Goal: Find specific page/section: Find specific page/section

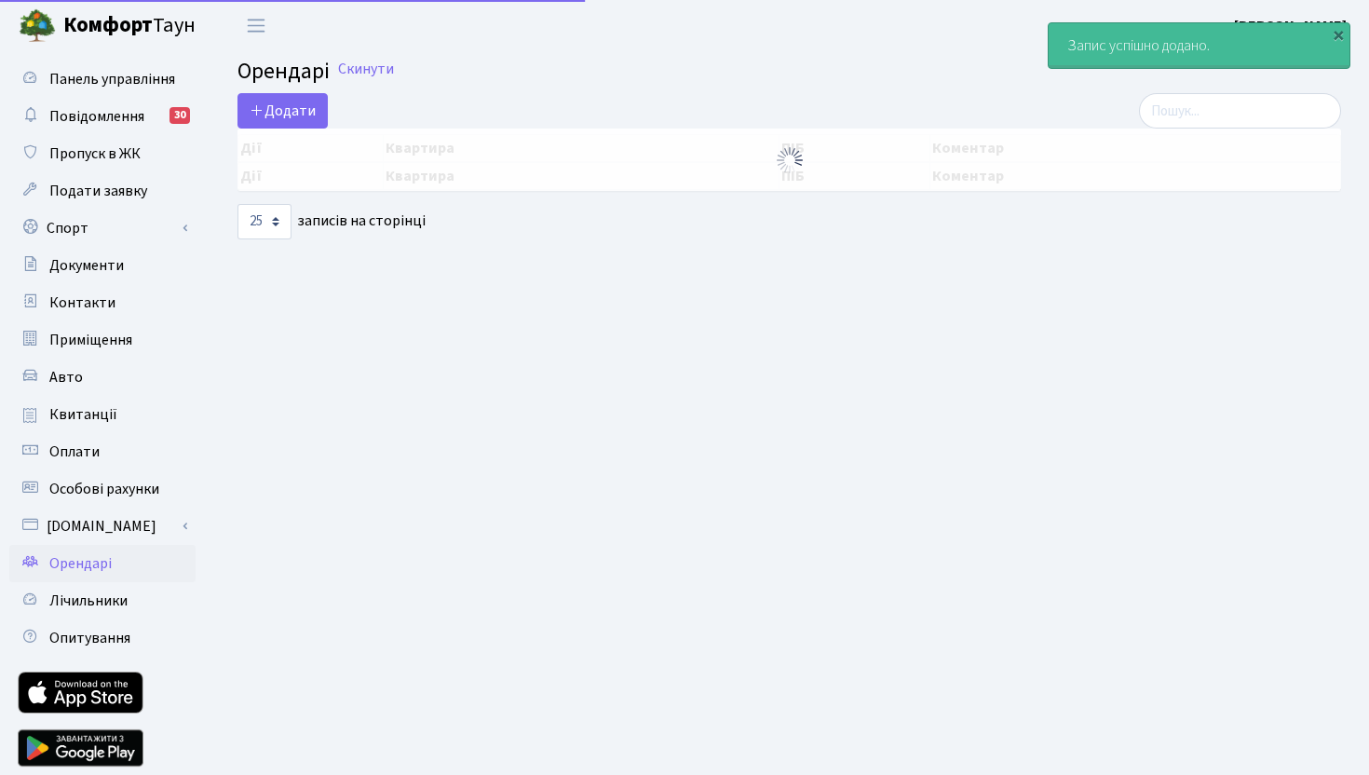
select select "25"
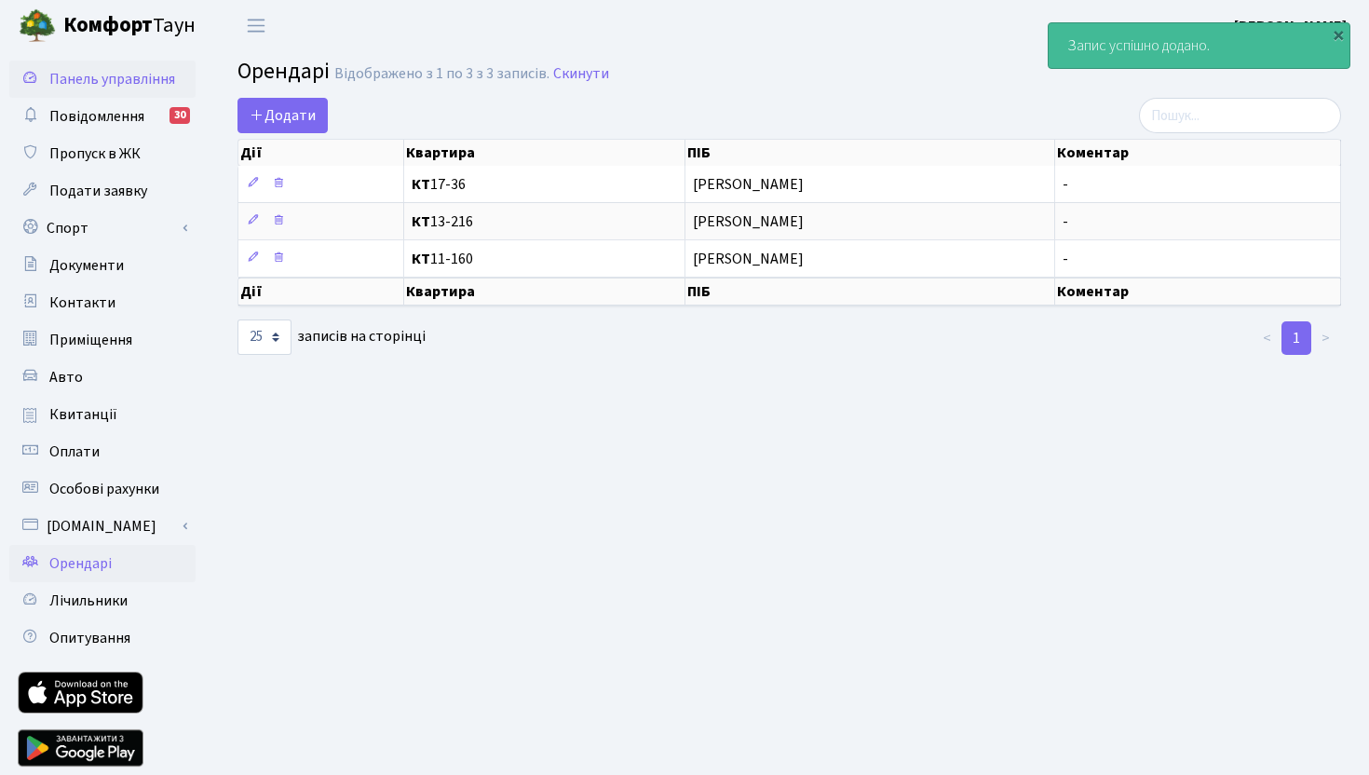
click at [118, 70] on span "Панель управління" at bounding box center [112, 79] width 126 height 20
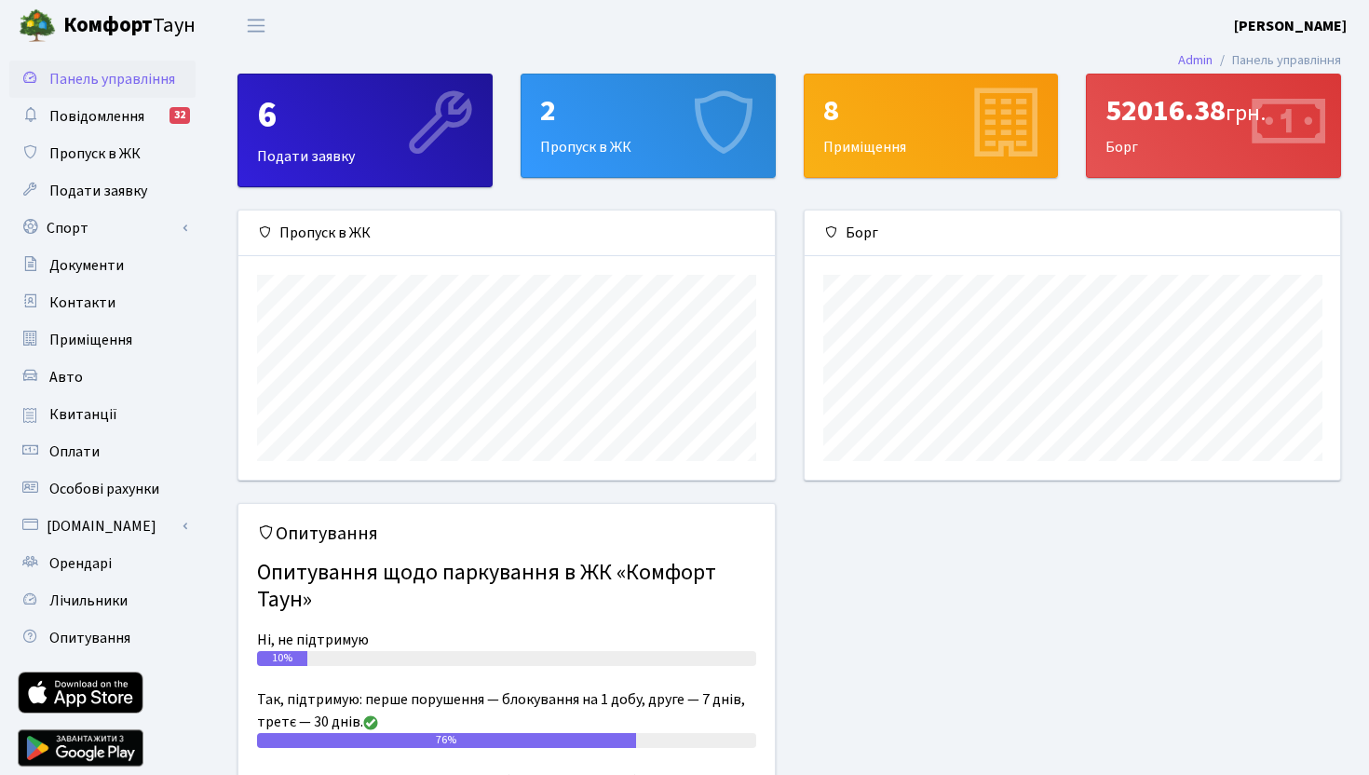
scroll to position [269, 536]
click at [80, 417] on span "Квитанції" at bounding box center [83, 414] width 68 height 20
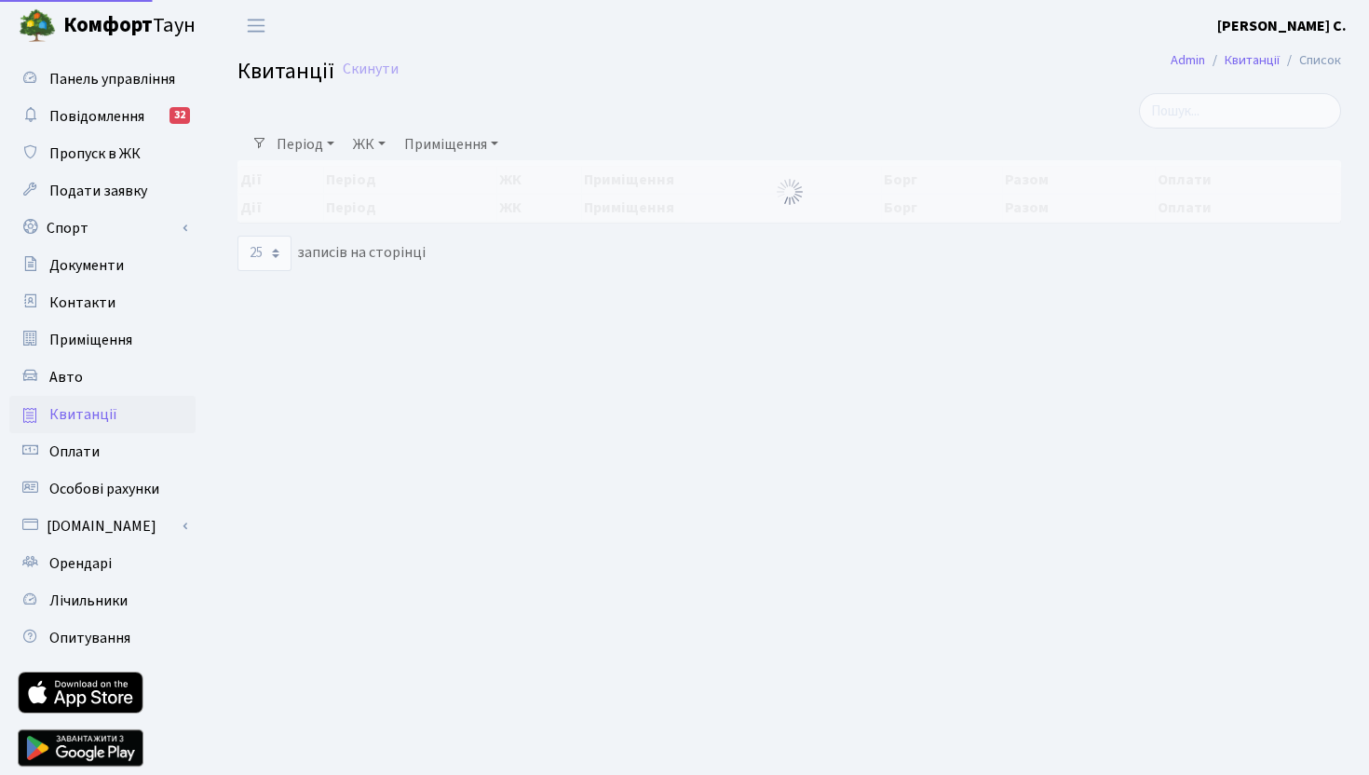
select select "25"
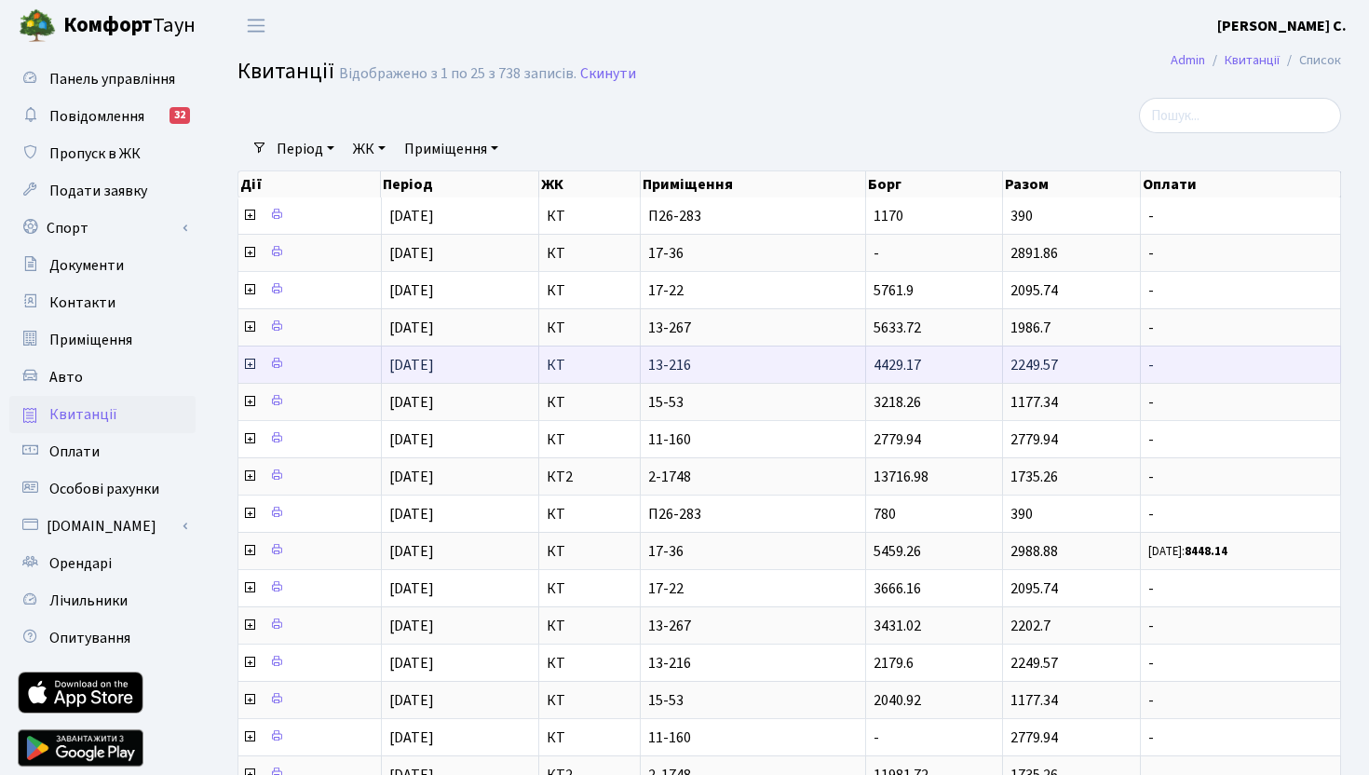
click at [249, 363] on icon at bounding box center [249, 364] width 15 height 15
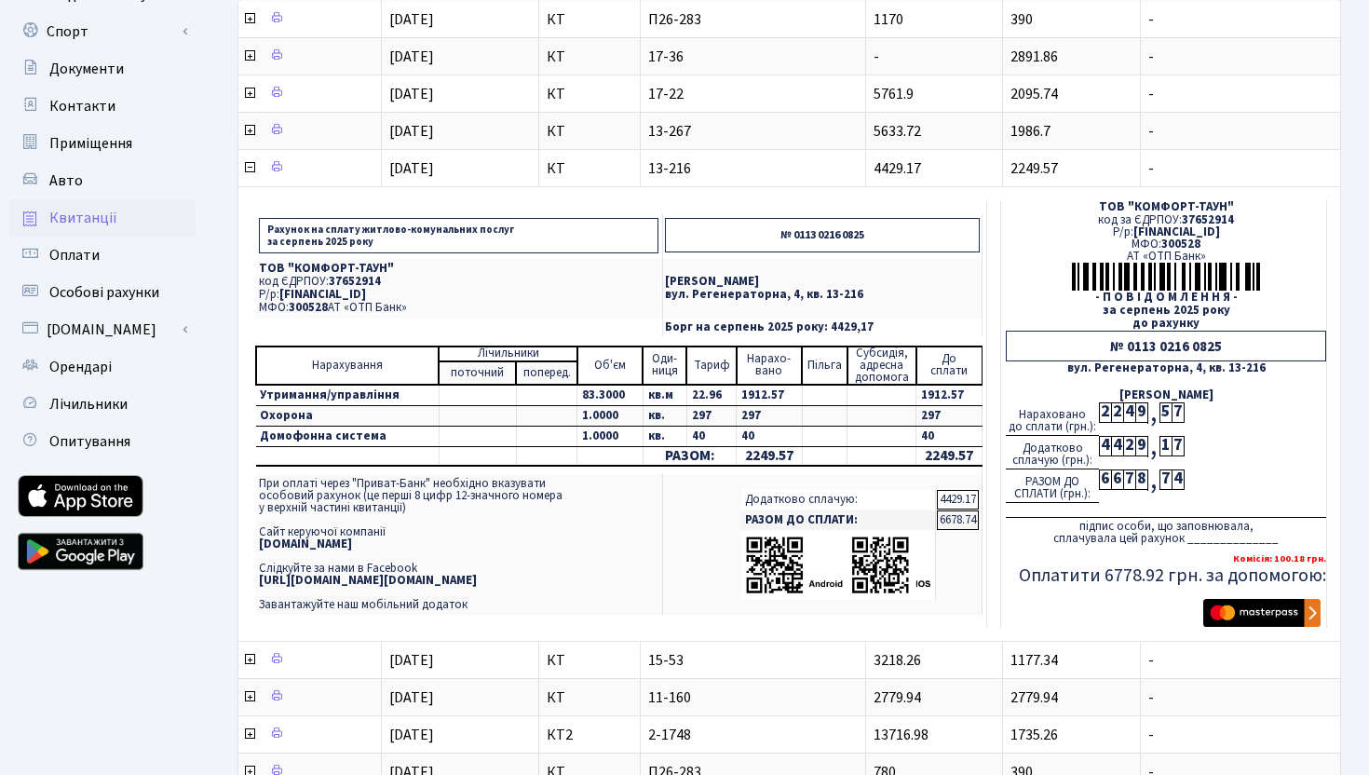
scroll to position [193, 0]
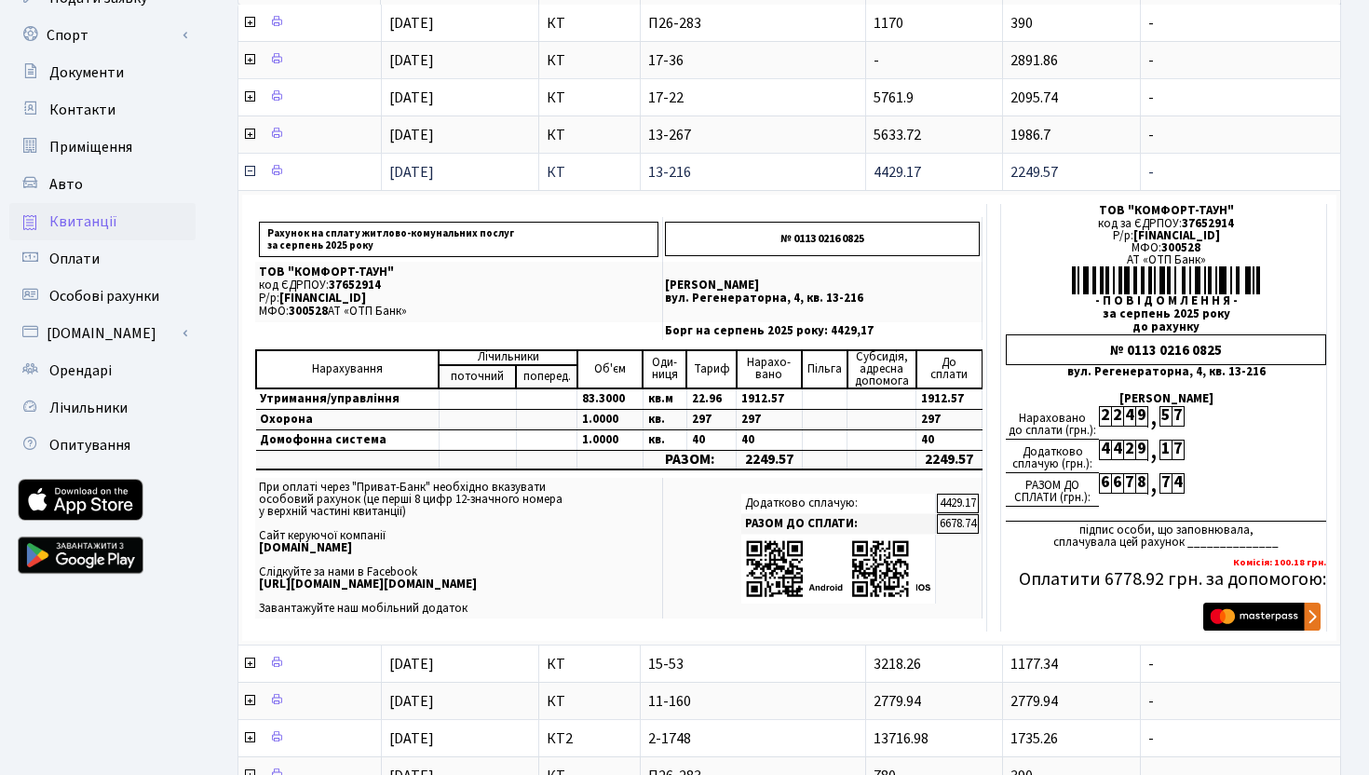
click at [247, 172] on icon at bounding box center [249, 171] width 15 height 15
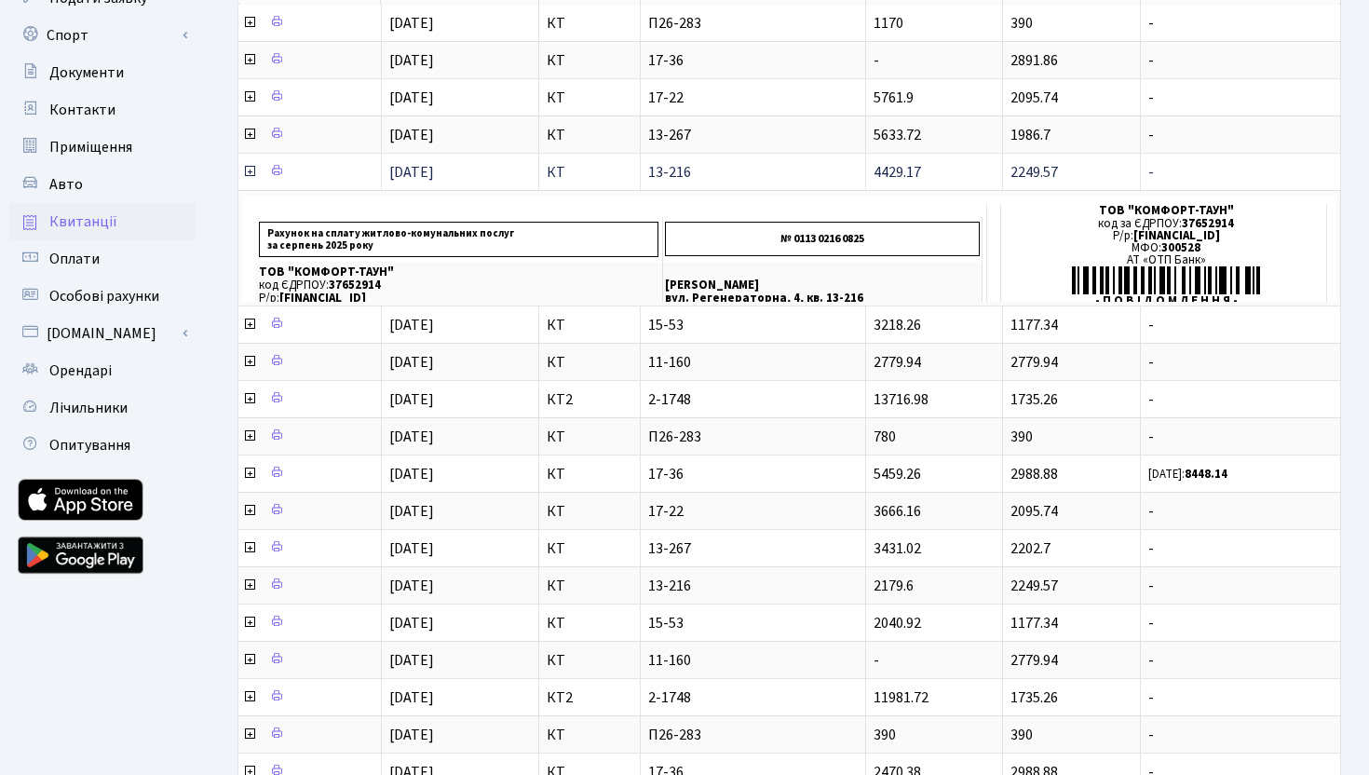
scroll to position [0, 0]
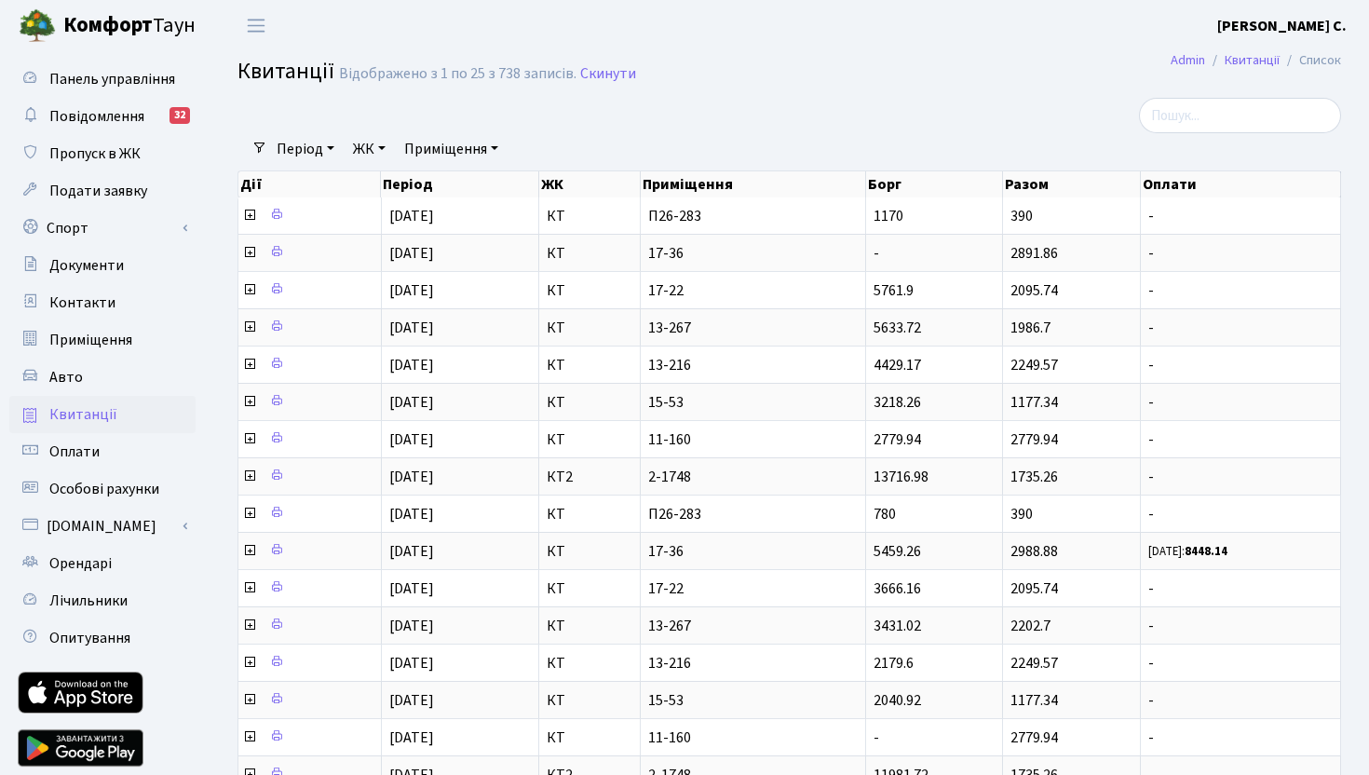
click at [434, 144] on link "Приміщення" at bounding box center [451, 149] width 109 height 32
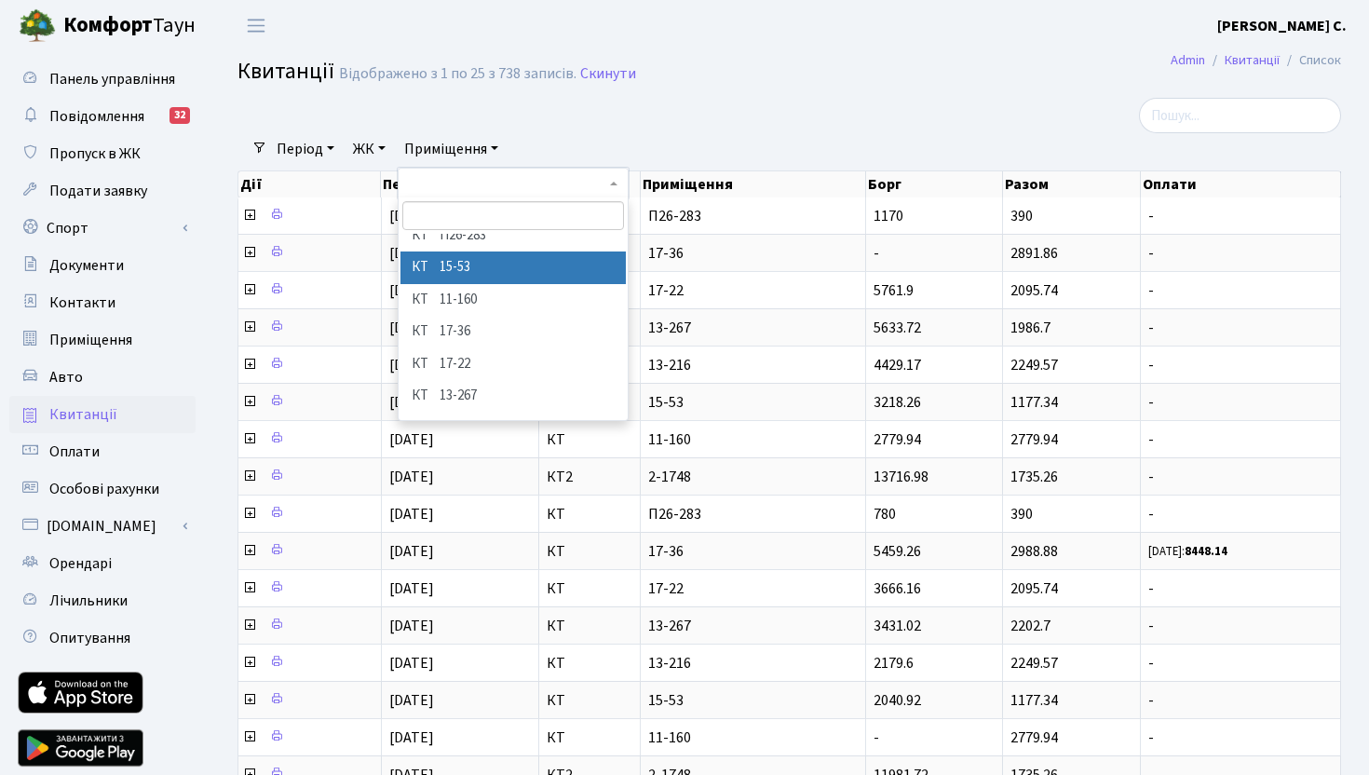
scroll to position [71, 0]
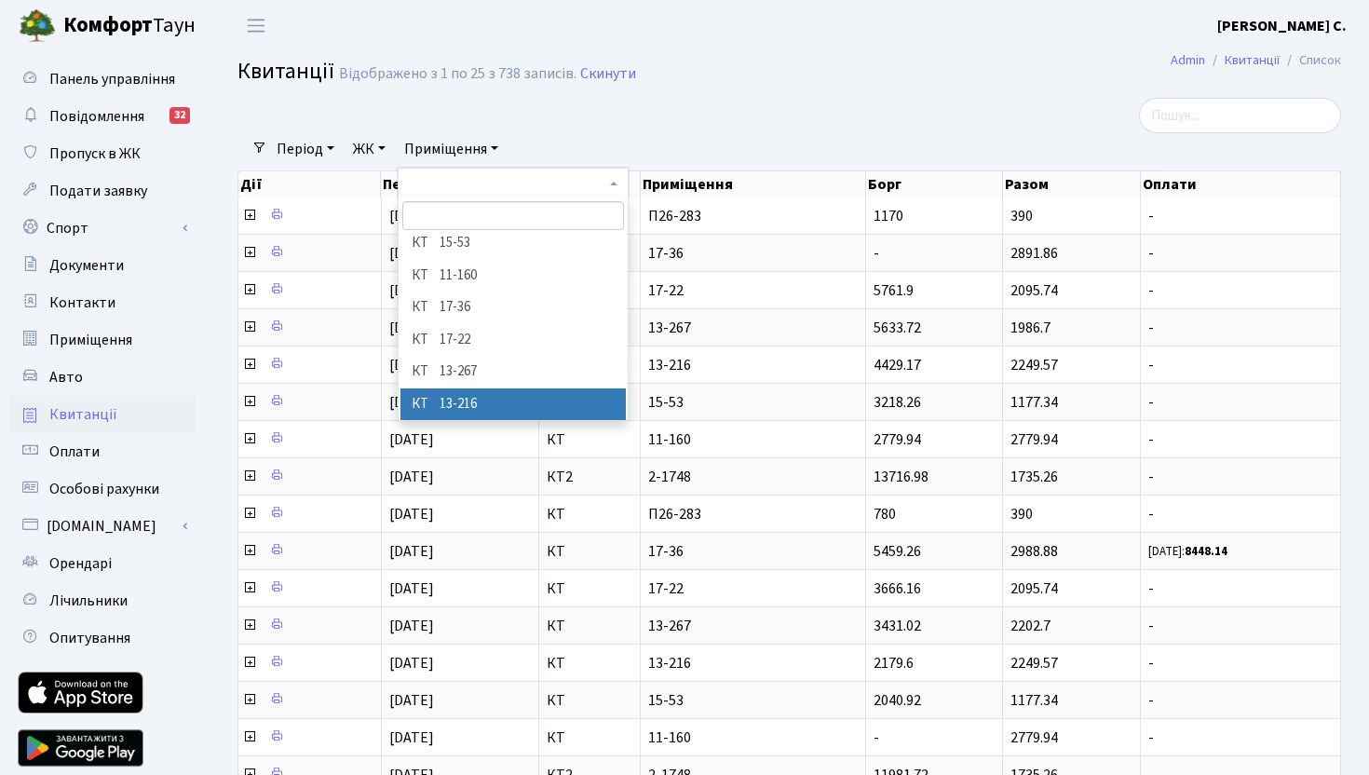
click at [475, 395] on li "КТ 13-216" at bounding box center [512, 404] width 225 height 33
